Goal: Task Accomplishment & Management: Manage account settings

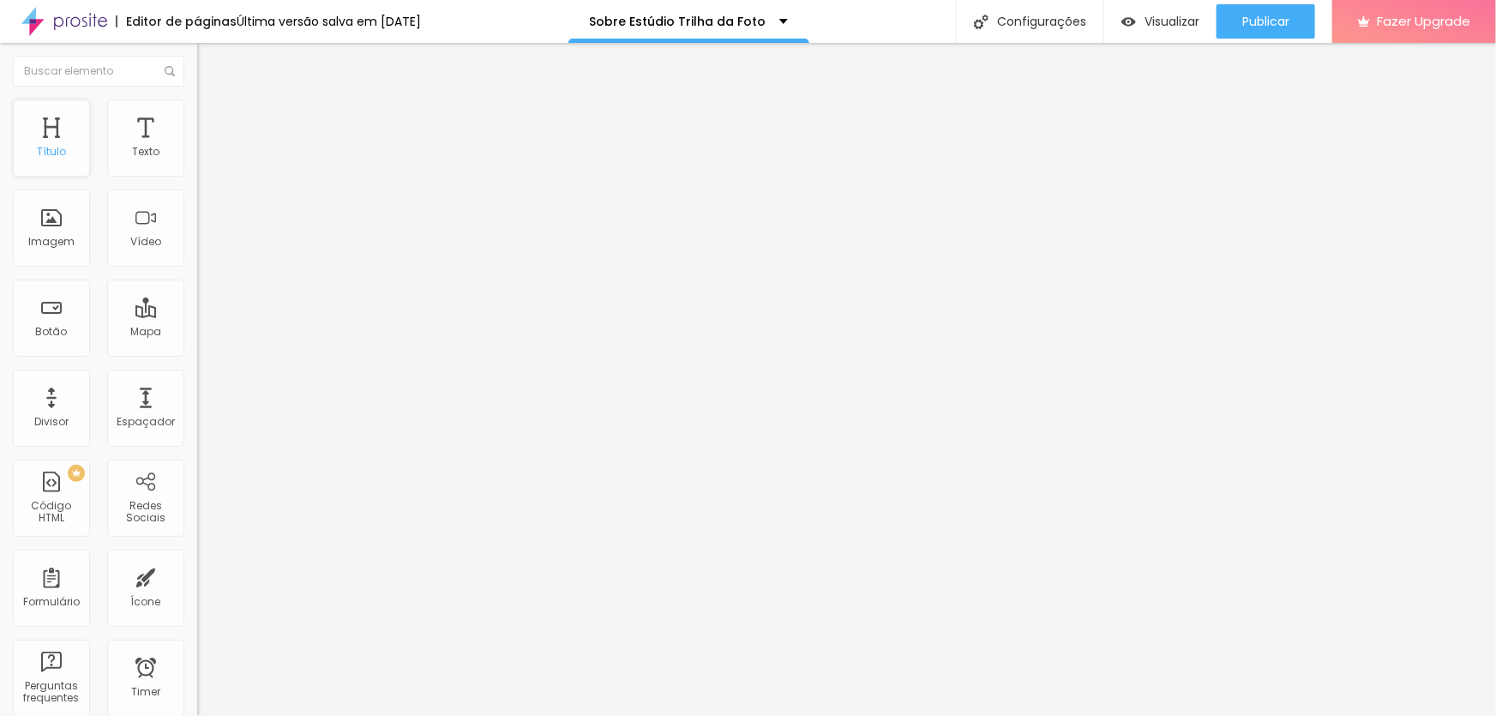
click at [45, 149] on div "Título" at bounding box center [51, 152] width 29 height 12
click at [788, 18] on div "Sobre Estúdio Trilha da Foto" at bounding box center [689, 21] width 198 height 12
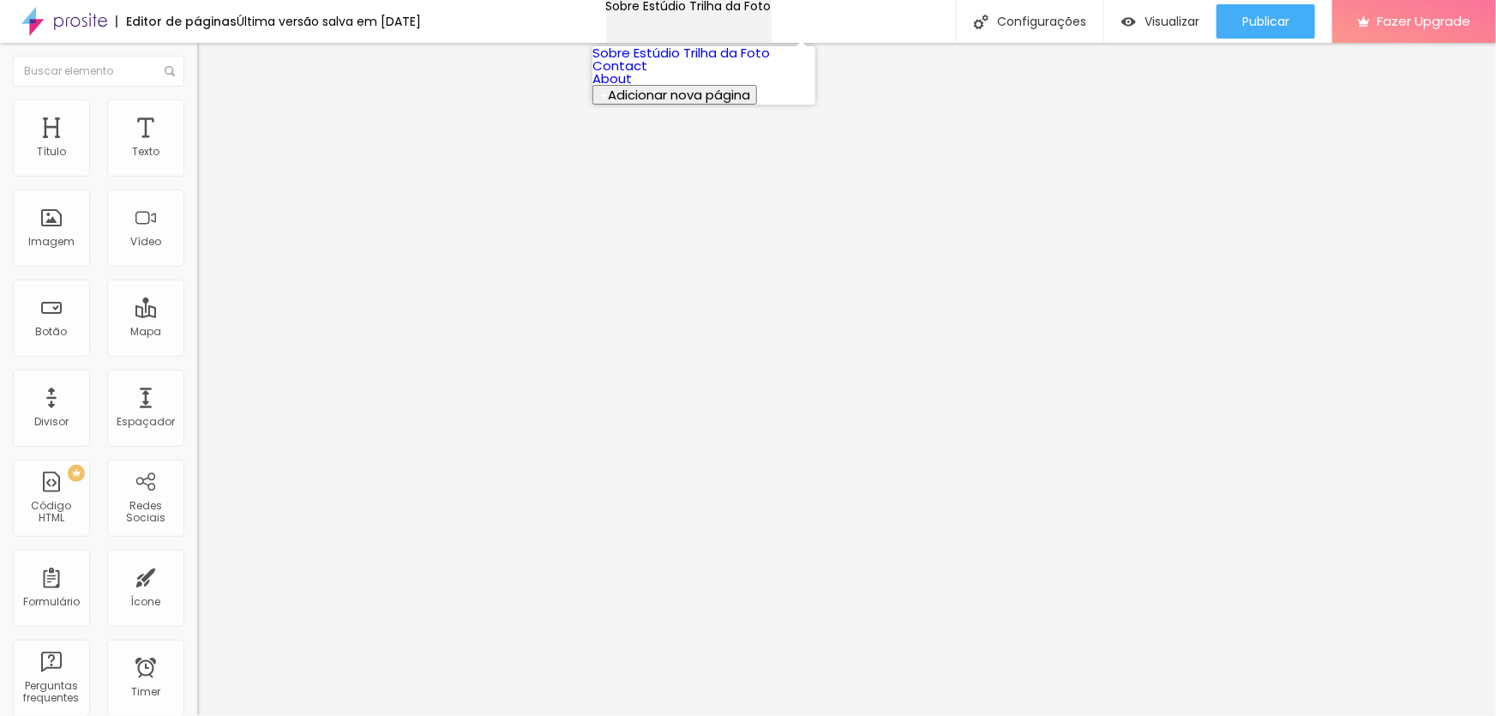
click at [772, 12] on div "Sobre Estúdio Trilha da Foto" at bounding box center [689, 6] width 166 height 12
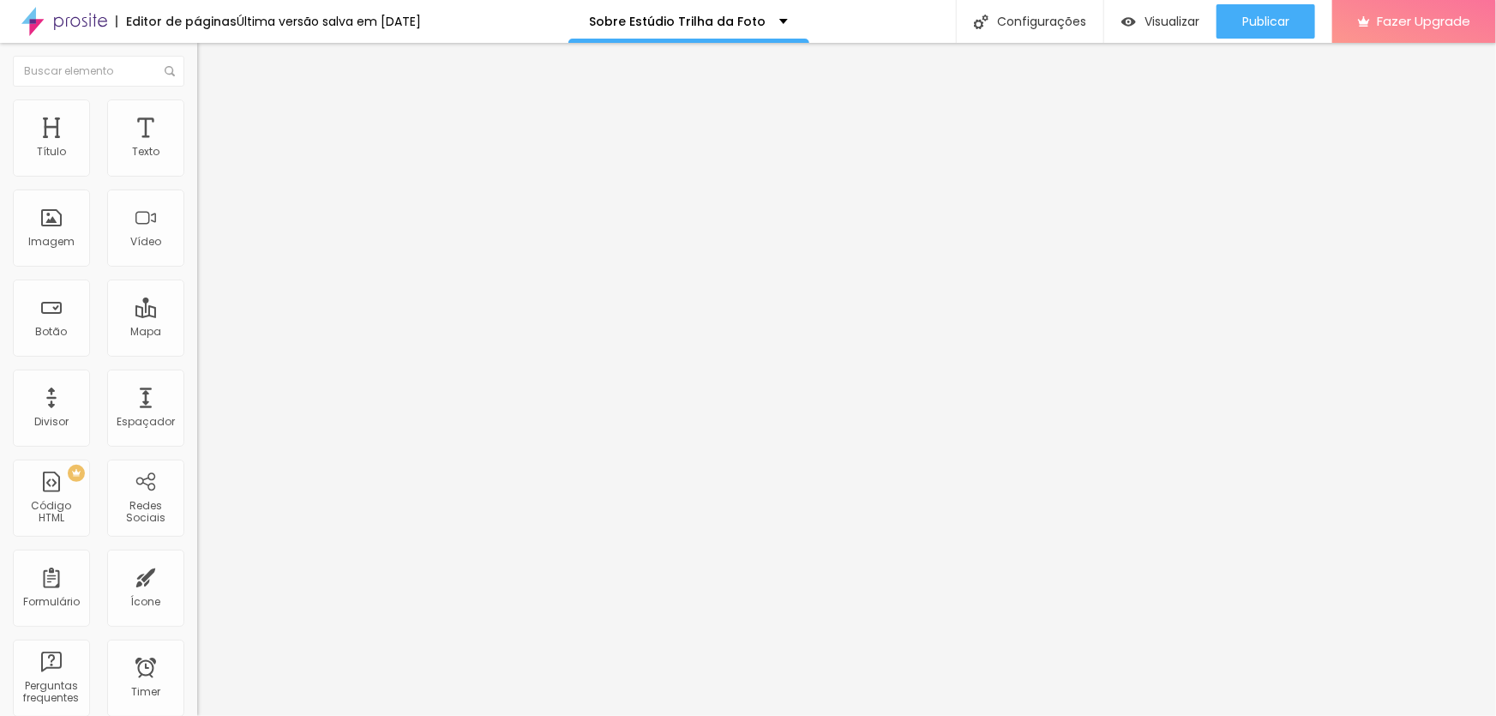
click at [210, 62] on img "button" at bounding box center [217, 63] width 14 height 14
click at [1022, 17] on div "Configurações" at bounding box center [1030, 21] width 148 height 43
drag, startPoint x: 789, startPoint y: 173, endPoint x: 521, endPoint y: 188, distance: 268.0
type input "[DOMAIN_NAME]"
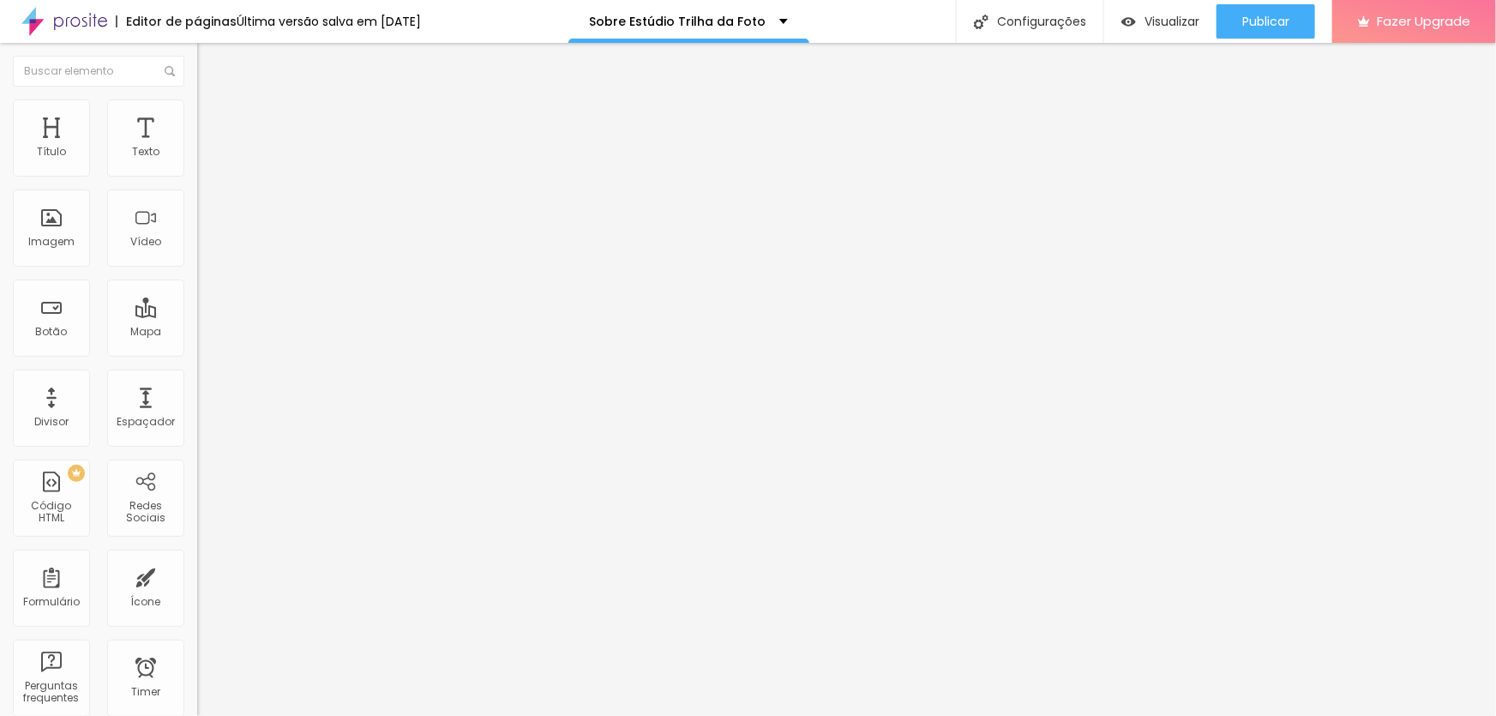
drag, startPoint x: 774, startPoint y: 255, endPoint x: 645, endPoint y: 63, distance: 231.0
drag, startPoint x: 746, startPoint y: 170, endPoint x: 554, endPoint y: 180, distance: 192.4
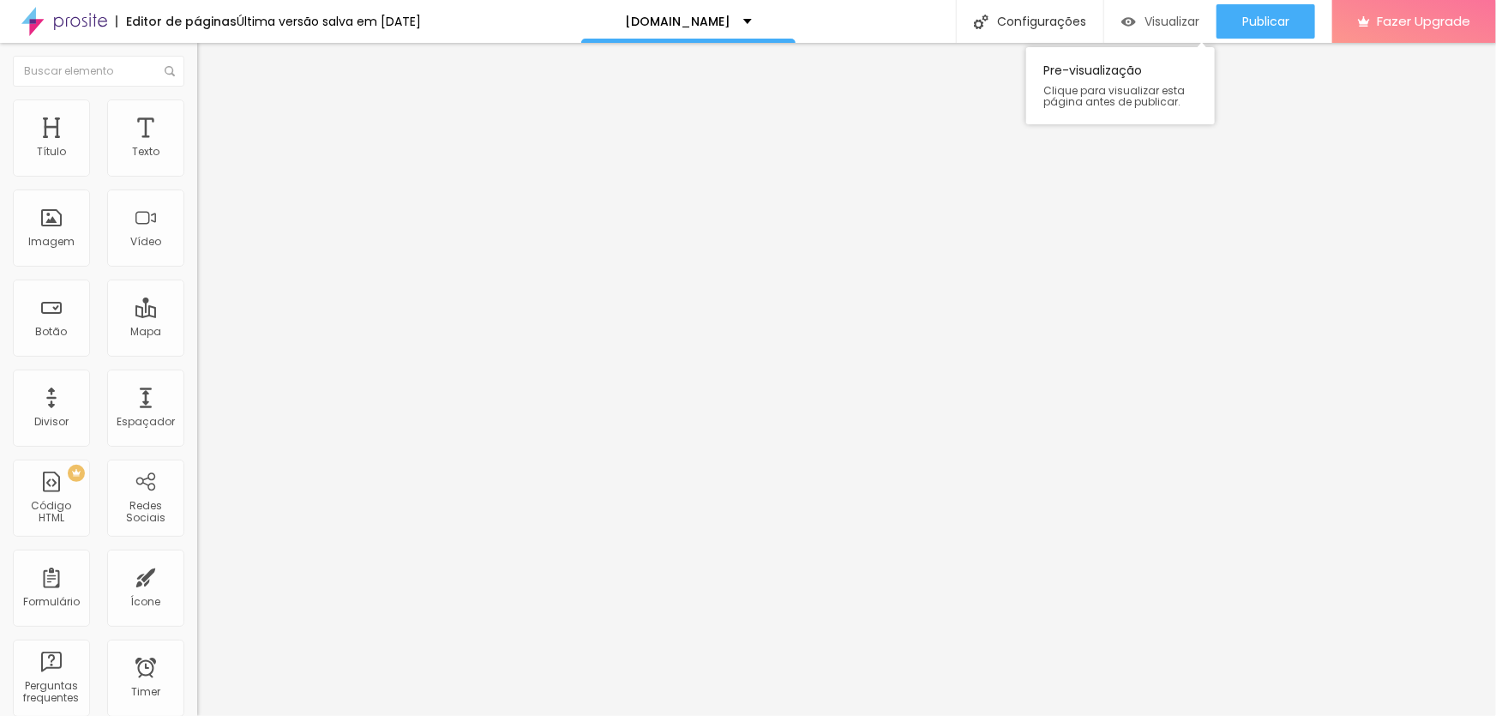
click at [1152, 17] on span "Visualizar" at bounding box center [1172, 22] width 55 height 14
